Goal: Communication & Community: Answer question/provide support

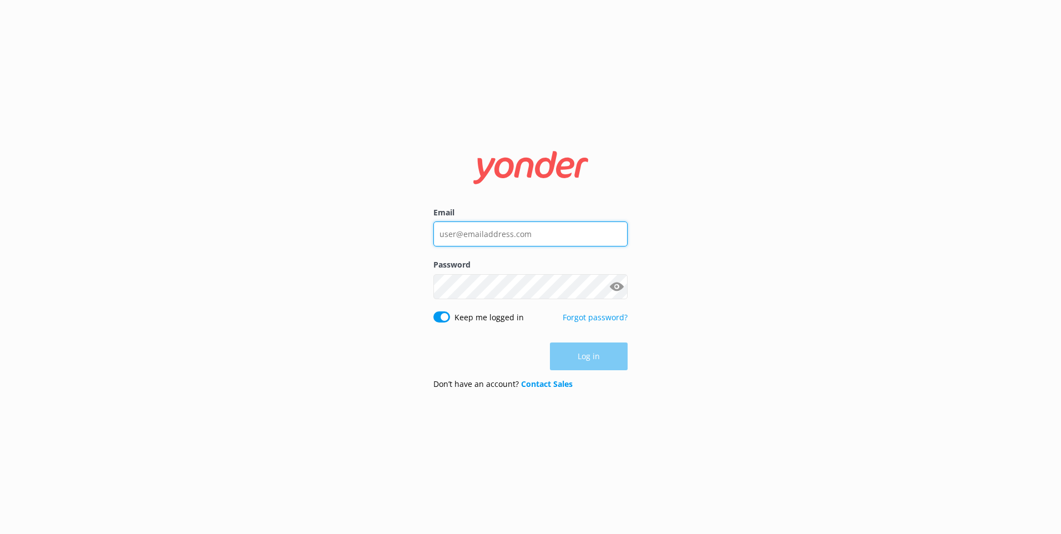
type input "[EMAIL_ADDRESS][DOMAIN_NAME]"
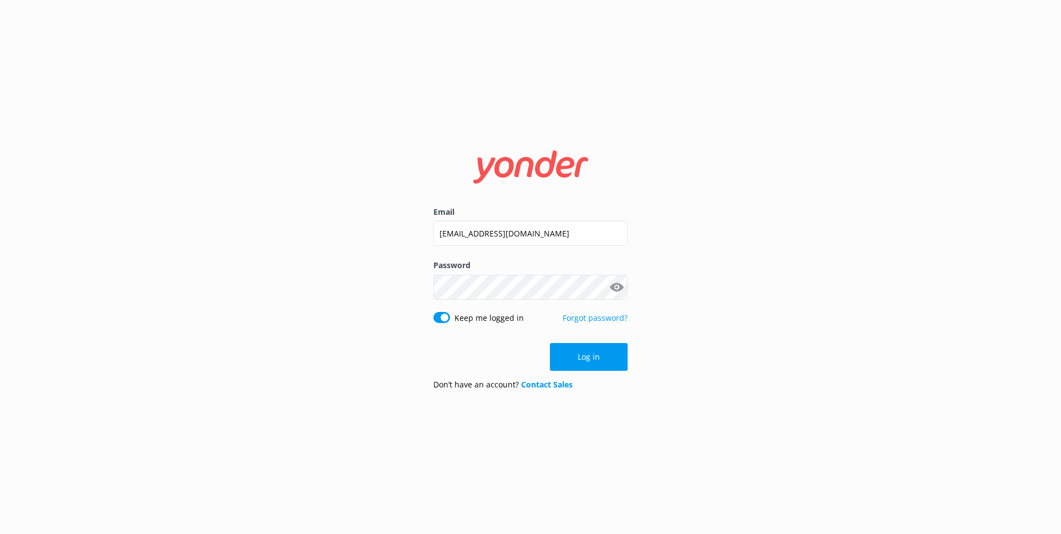
click at [582, 366] on div "Log in" at bounding box center [531, 357] width 194 height 28
click at [591, 354] on button "Log in" at bounding box center [589, 357] width 78 height 28
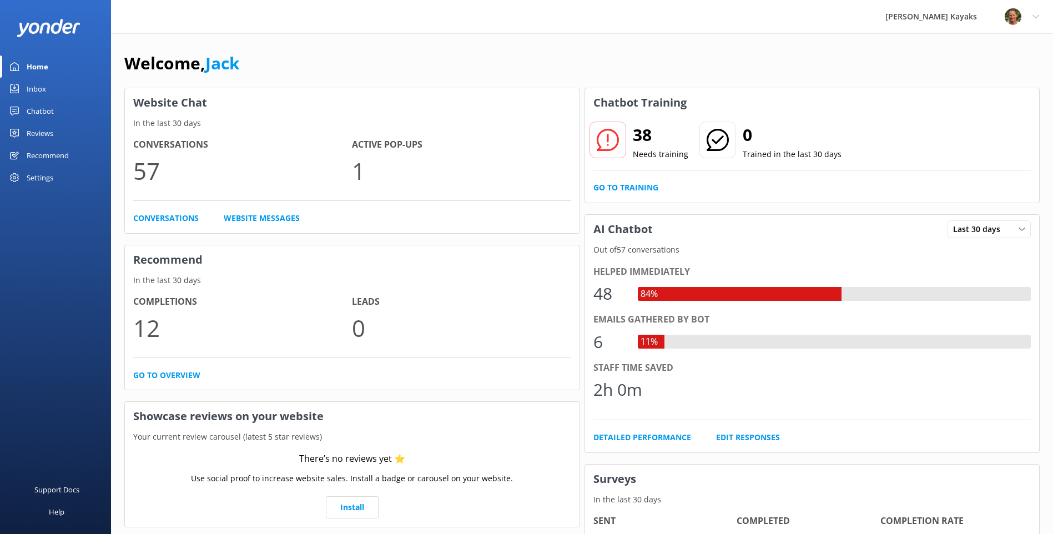
click at [52, 109] on link "Chatbot" at bounding box center [55, 111] width 111 height 22
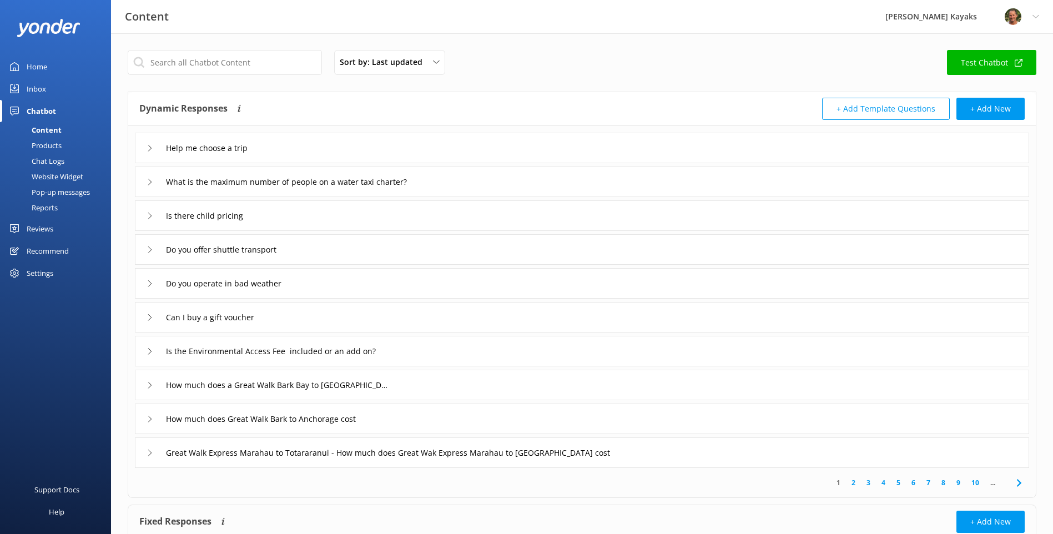
click at [57, 83] on link "Inbox" at bounding box center [55, 89] width 111 height 22
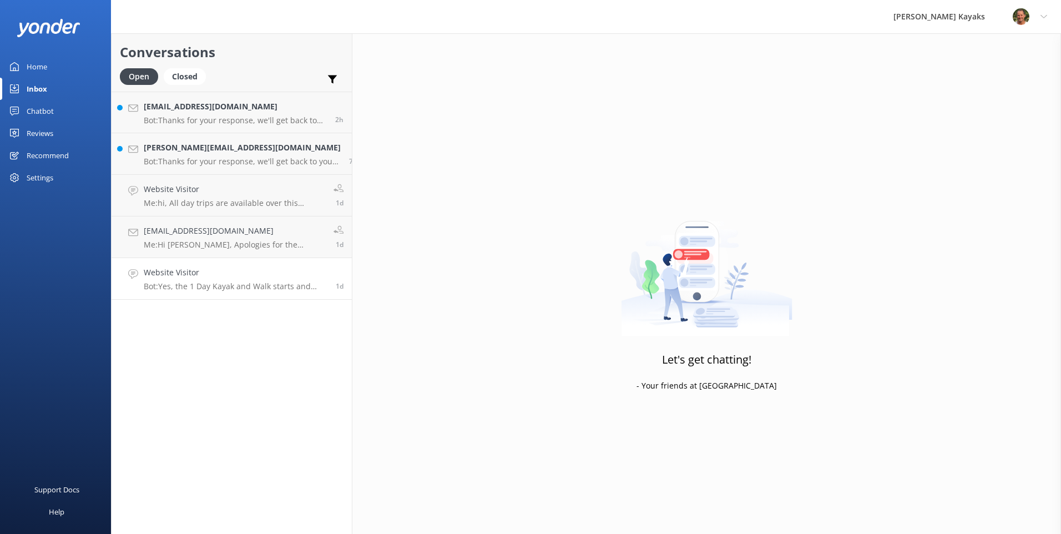
click at [245, 275] on h4 "Website Visitor" at bounding box center [236, 272] width 184 height 12
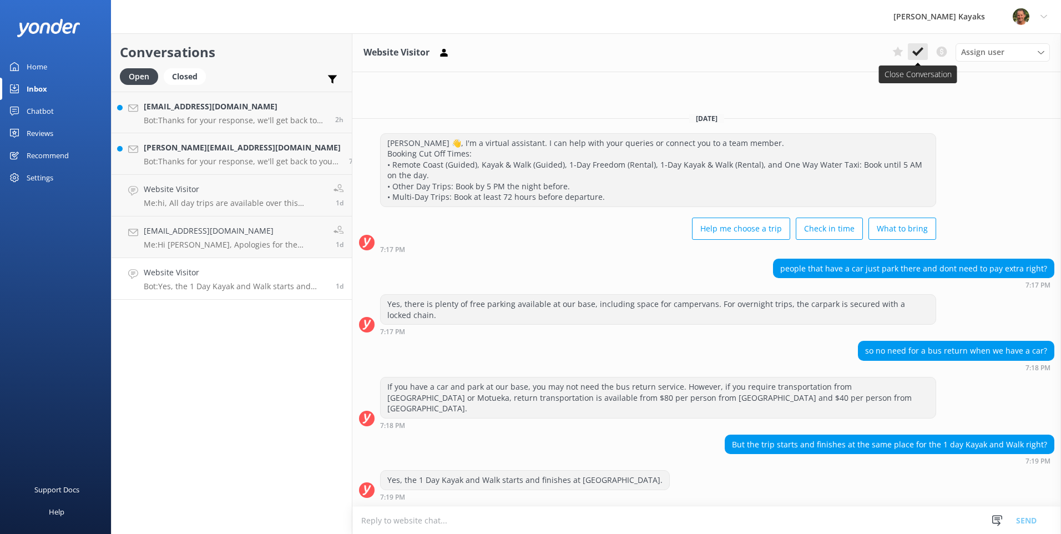
click at [921, 52] on use at bounding box center [918, 51] width 11 height 9
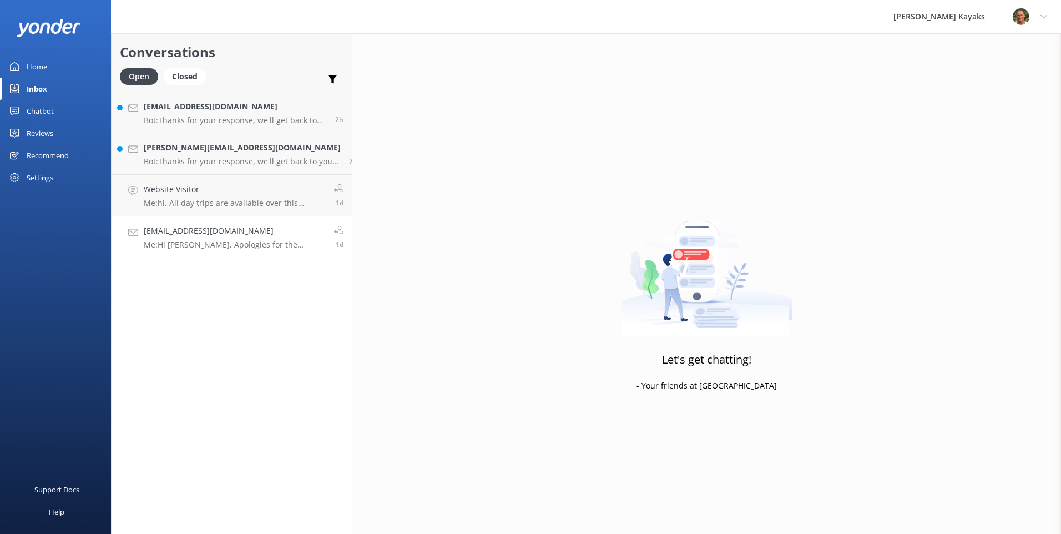
click at [173, 237] on h4 "samantha.bishop99@gmail.com" at bounding box center [235, 231] width 182 height 12
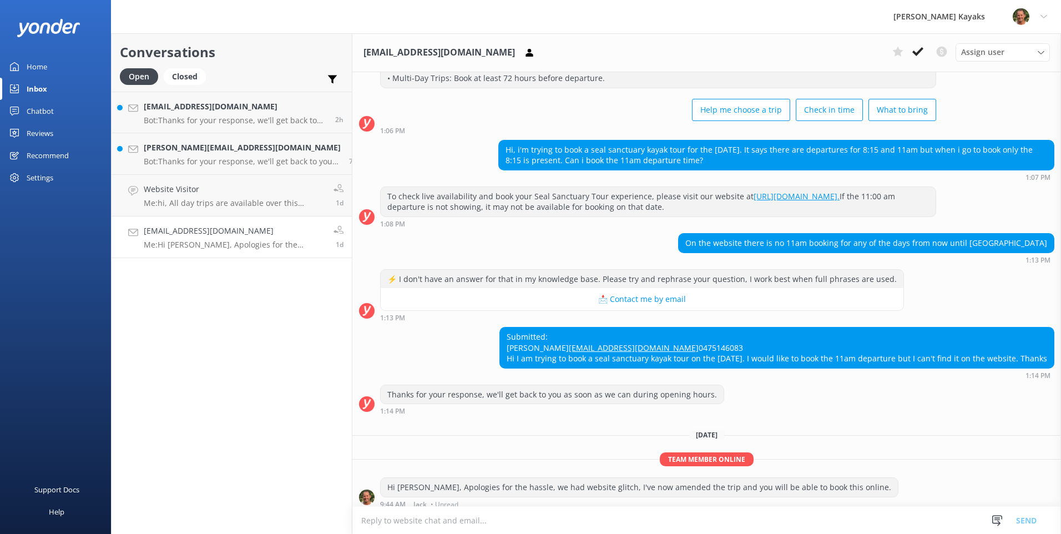
scroll to position [151, 0]
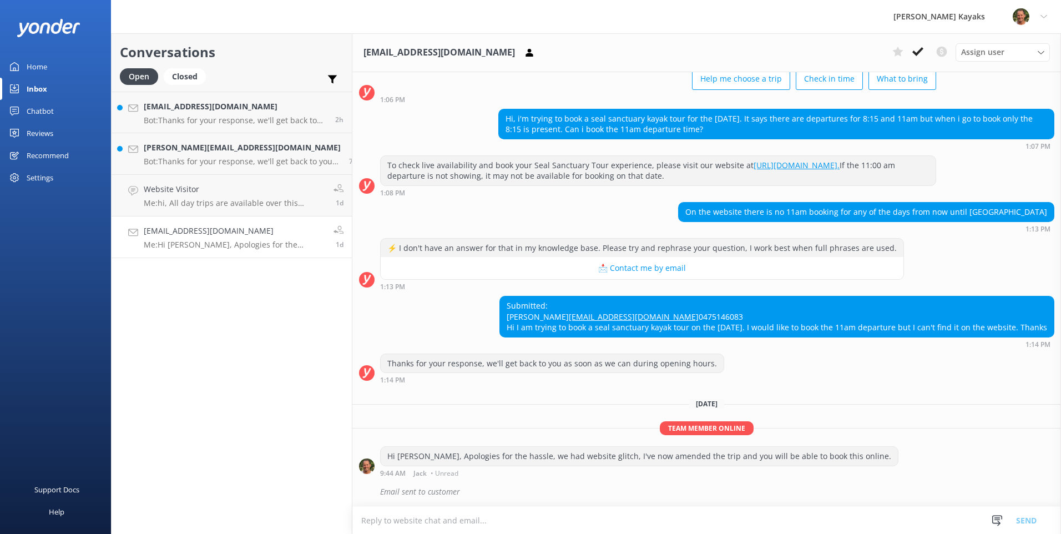
paste textarea "https://www.abeltasmankayaks.co.nz/cart/?ibisifrmdest=https%3A%2F%2Fbook.abelta…"
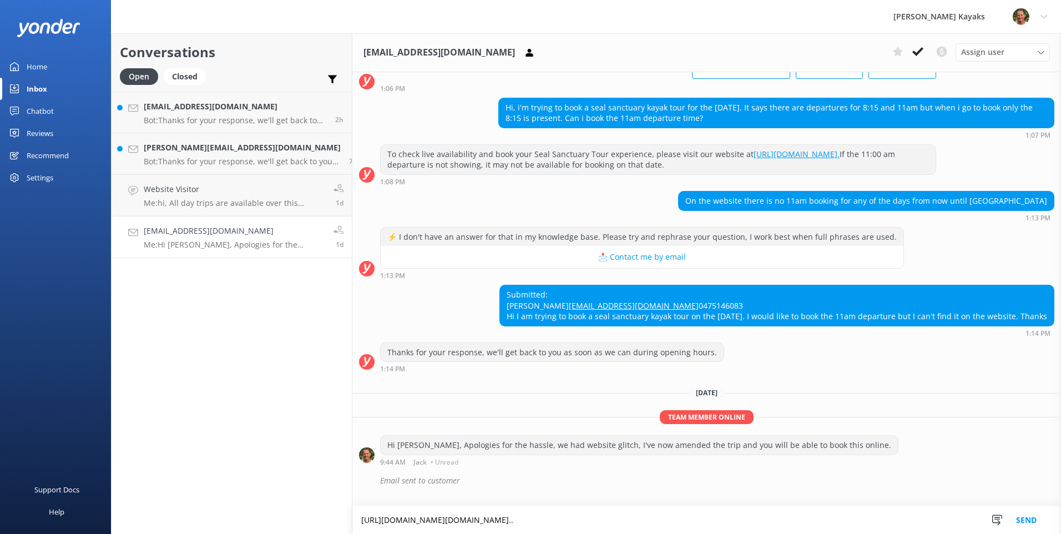
type textarea "https://www.abeltasmankayaks.co.nz/cart/?ibisifrmdest=https%3A%2F%2Fbook.abelta…"
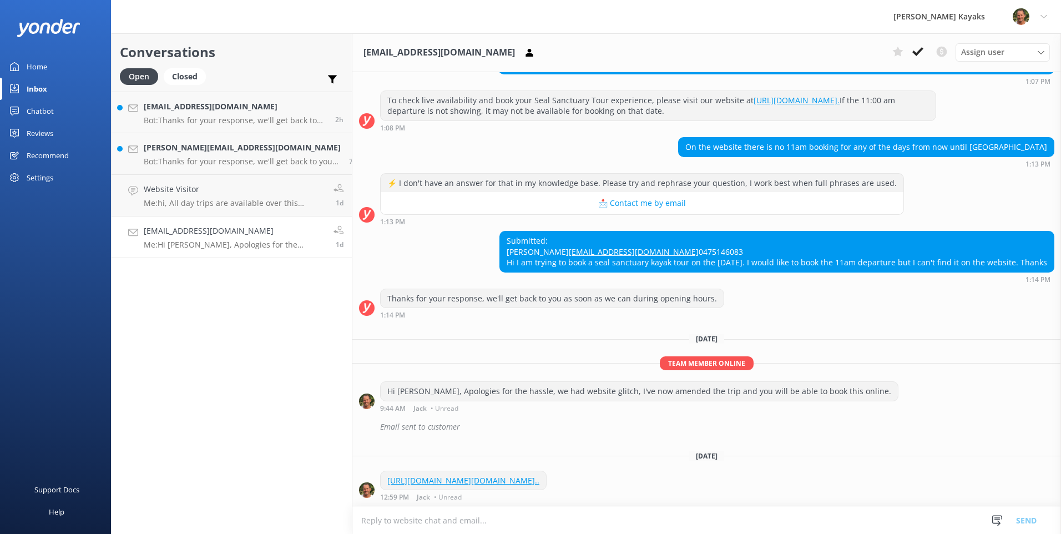
scroll to position [227, 0]
click at [487, 482] on link "https://www.abeltasmankayaks.co.nz/cart/?ibisifrmdest=https%3A%2F%2Fbook.abelta…" at bounding box center [464, 480] width 152 height 11
click at [917, 48] on icon at bounding box center [918, 51] width 11 height 11
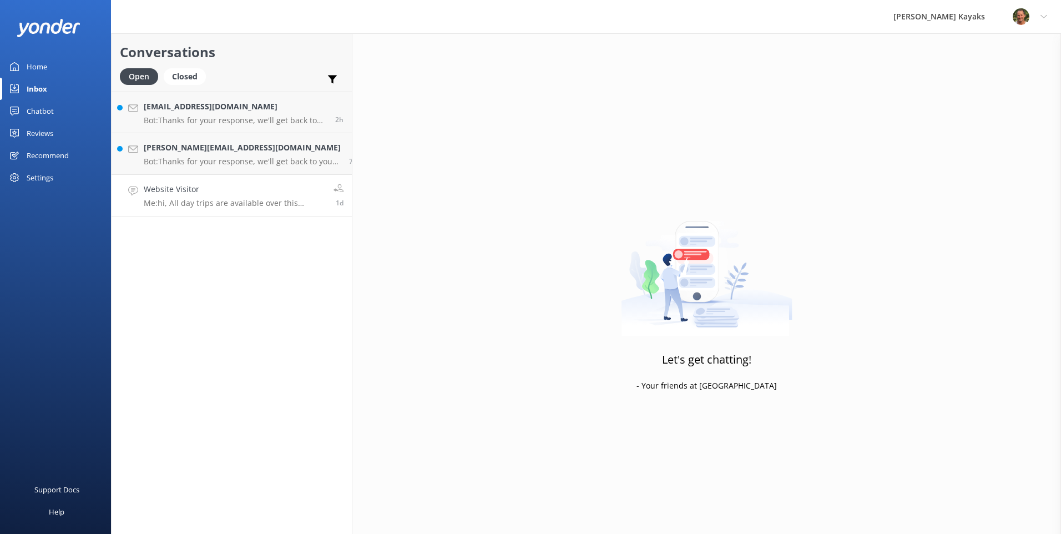
click at [220, 188] on h4 "Website Visitor" at bounding box center [235, 189] width 182 height 12
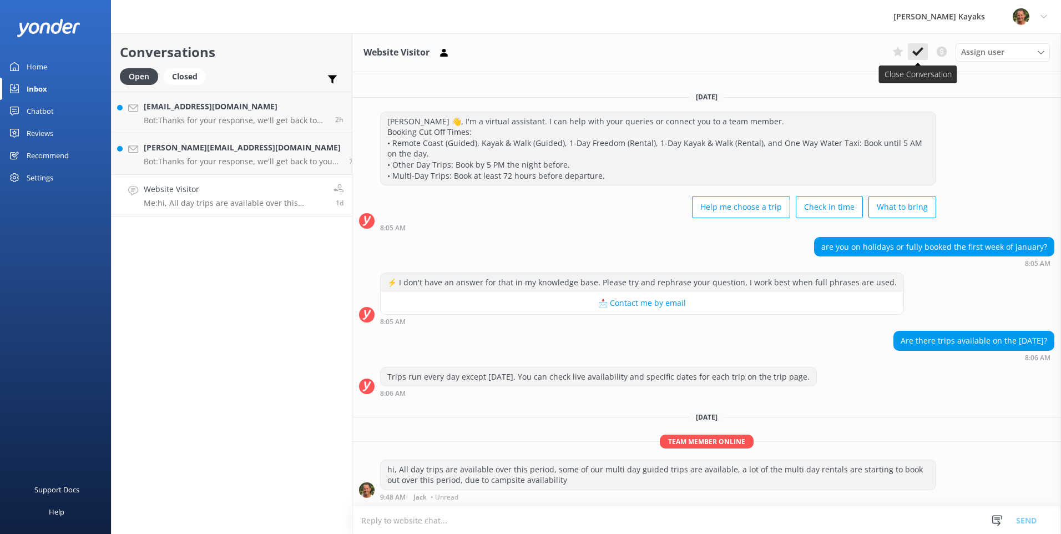
click at [917, 49] on icon at bounding box center [918, 51] width 11 height 11
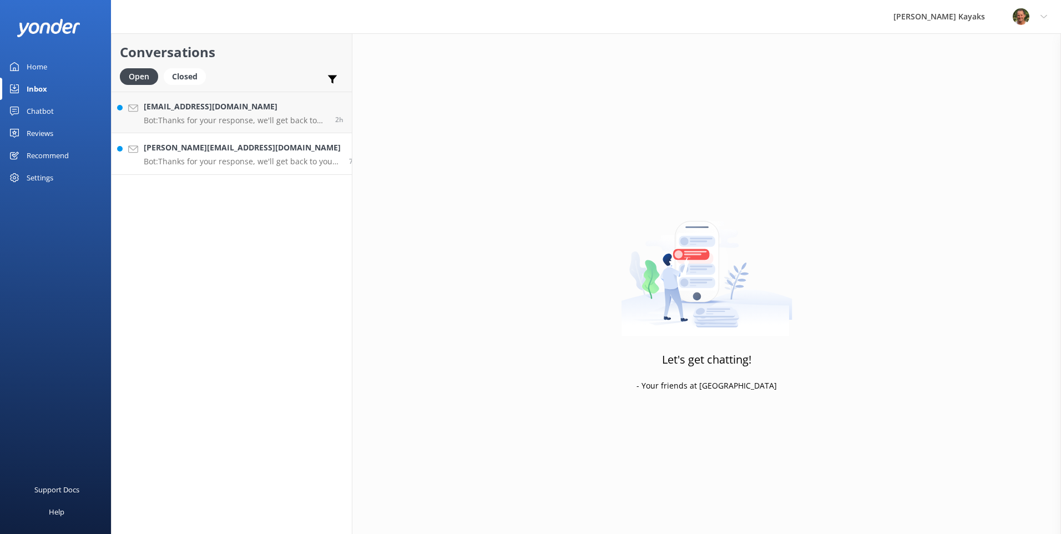
click at [230, 149] on h4 "darcey.merriam@gmail.com" at bounding box center [242, 148] width 197 height 12
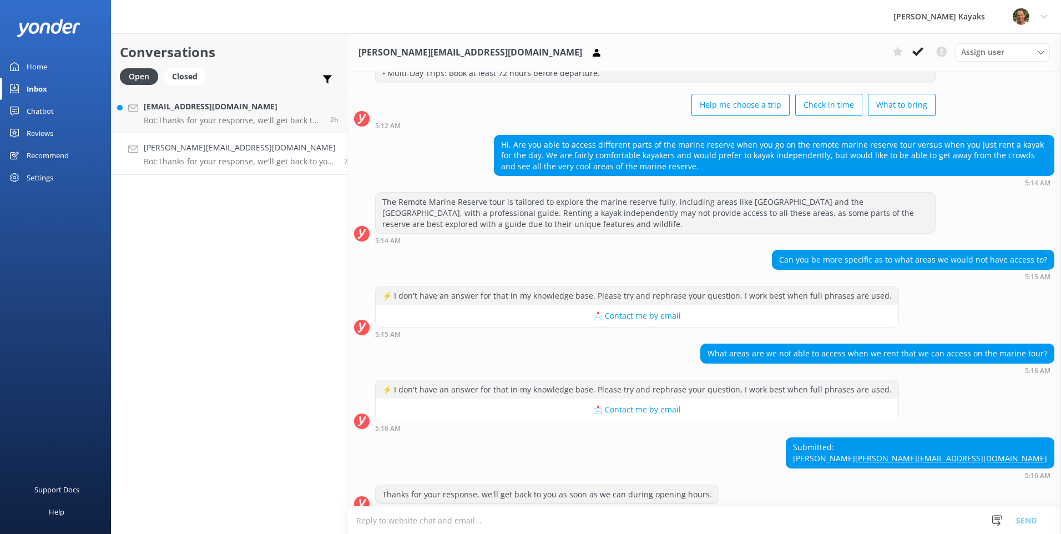
scroll to position [117, 0]
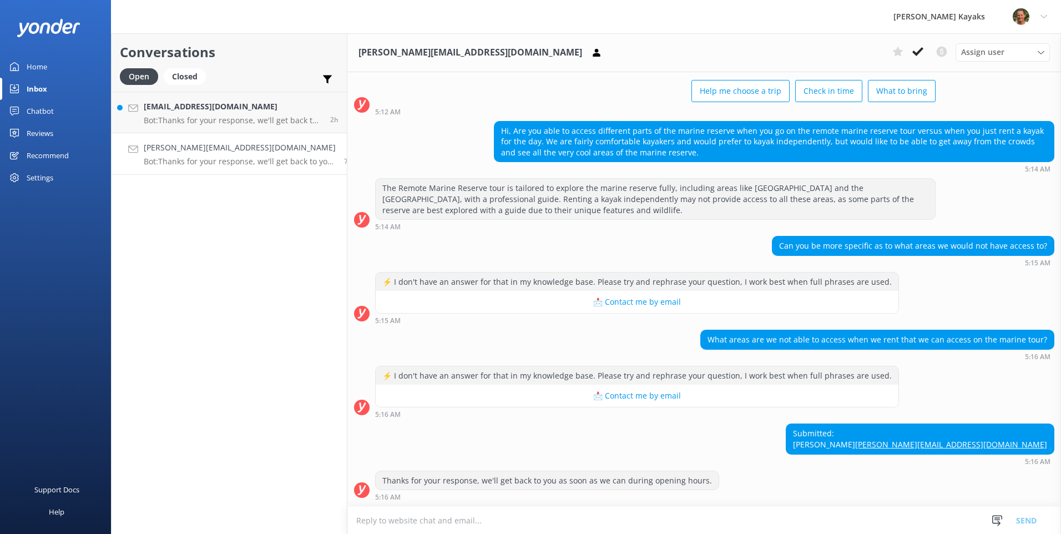
click at [944, 443] on link "darcey.merriam@gmail.com" at bounding box center [952, 444] width 192 height 11
drag, startPoint x: 924, startPoint y: 51, endPoint x: 892, endPoint y: 53, distance: 32.8
click at [924, 51] on button at bounding box center [918, 51] width 20 height 17
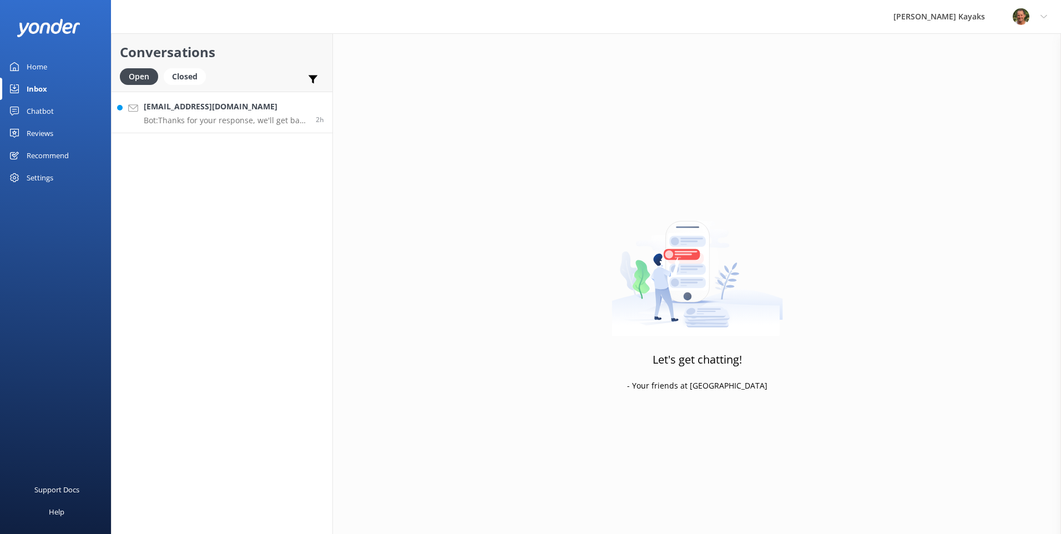
click at [228, 118] on p "Bot: Thanks for your response, we'll get back to you as soon as we can during o…" at bounding box center [226, 120] width 164 height 10
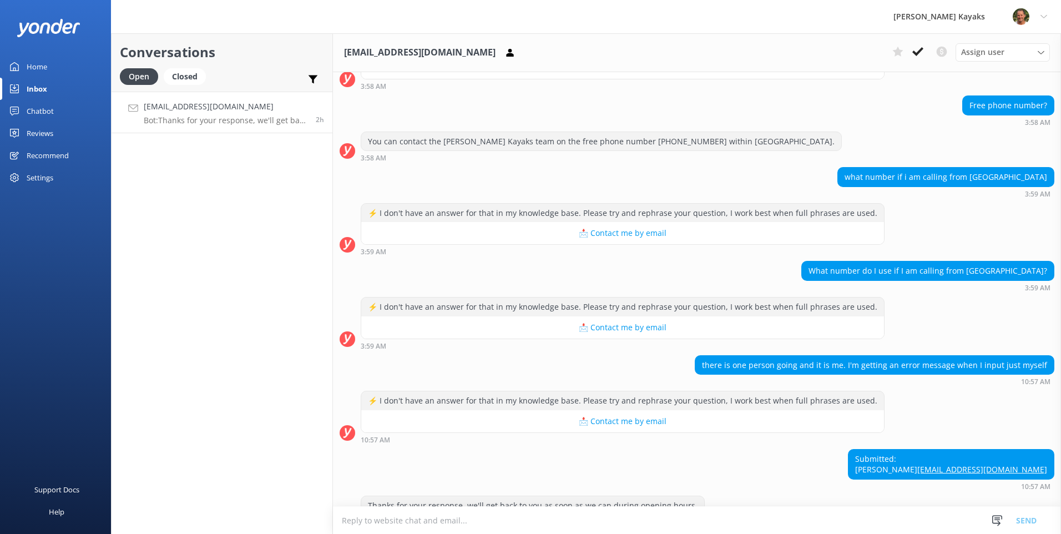
scroll to position [769, 0]
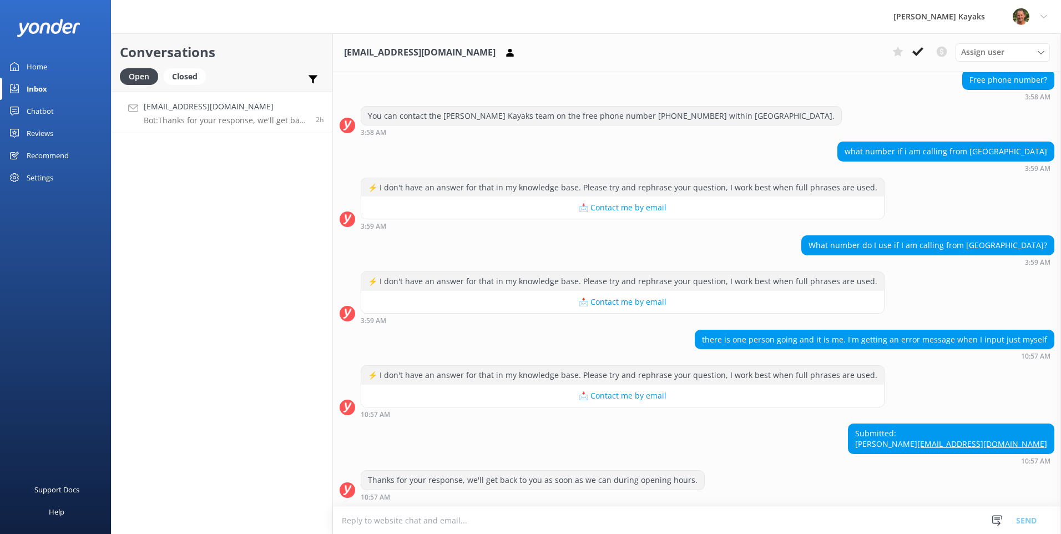
click at [813, 529] on textarea at bounding box center [697, 520] width 728 height 27
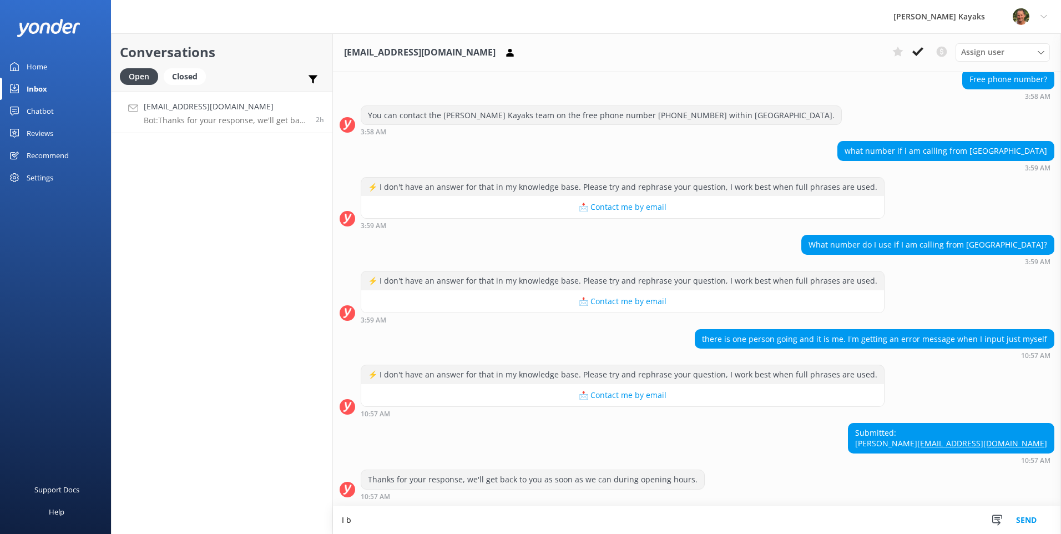
scroll to position [769, 0]
click at [380, 521] on textarea "I believe i have seen you booking already, any issue still please email us info…" at bounding box center [697, 520] width 728 height 28
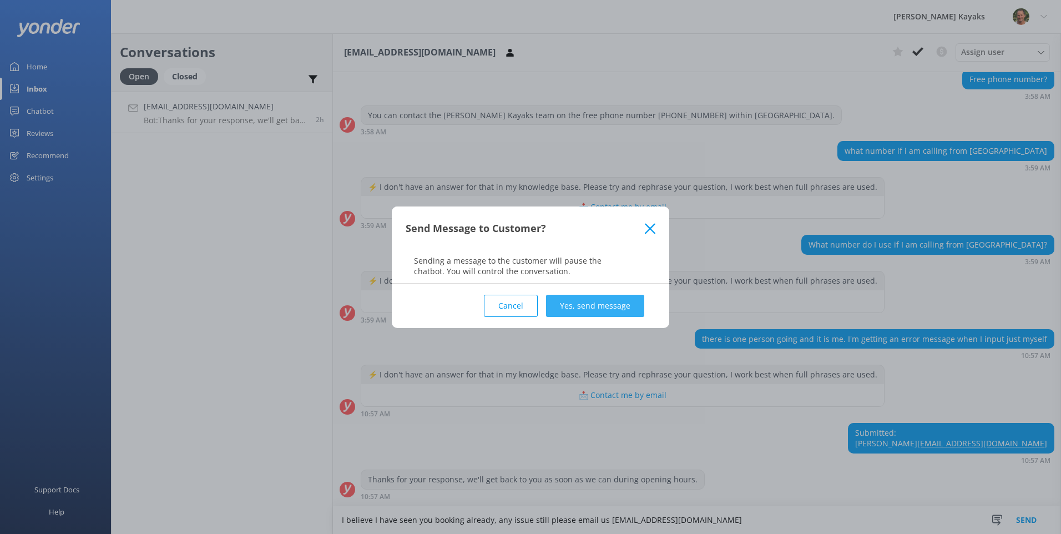
type textarea "I believe I have seen you booking already, any issue still please email us info…"
click at [587, 309] on button "Yes, send message" at bounding box center [595, 306] width 98 height 22
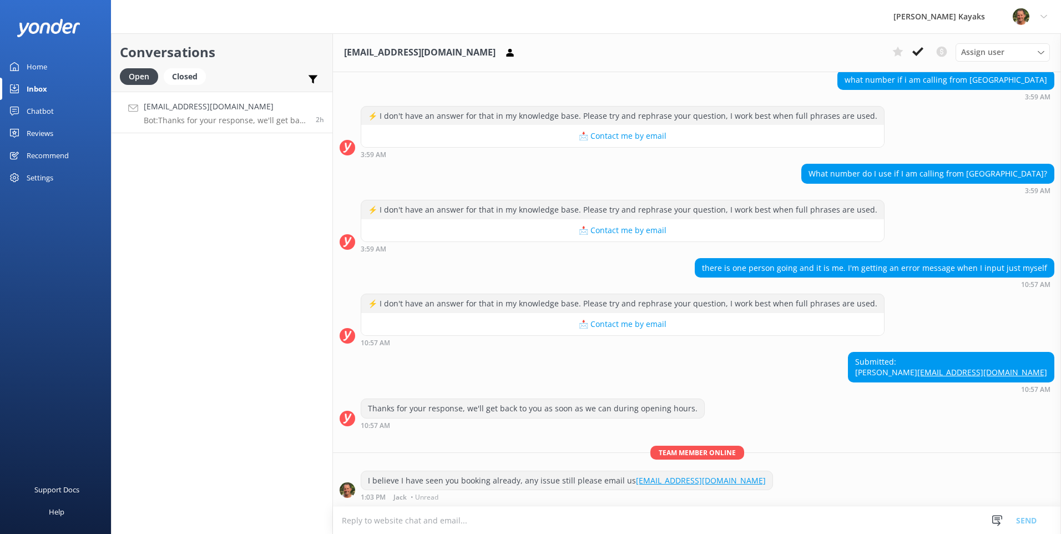
scroll to position [841, 0]
click at [914, 51] on use at bounding box center [918, 51] width 11 height 9
